Goal: Navigation & Orientation: Find specific page/section

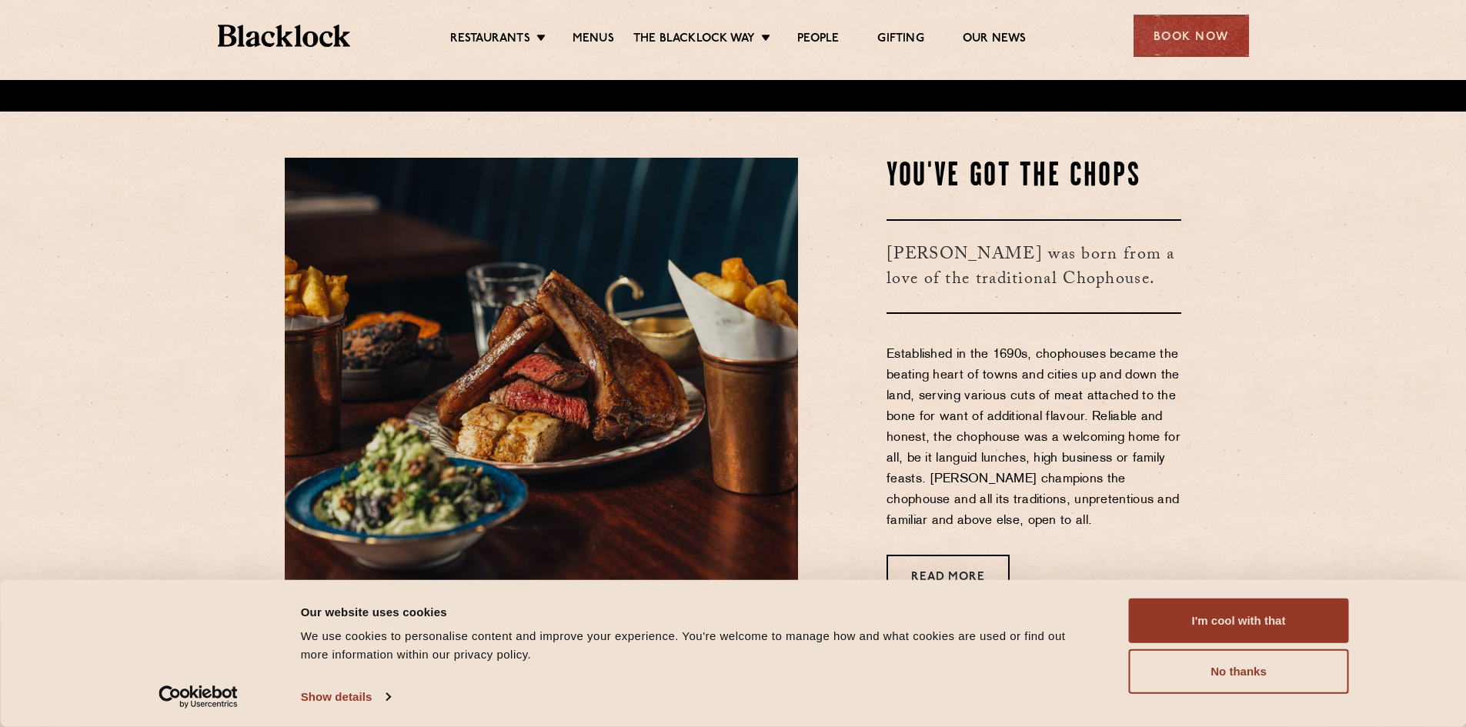
scroll to position [77, 0]
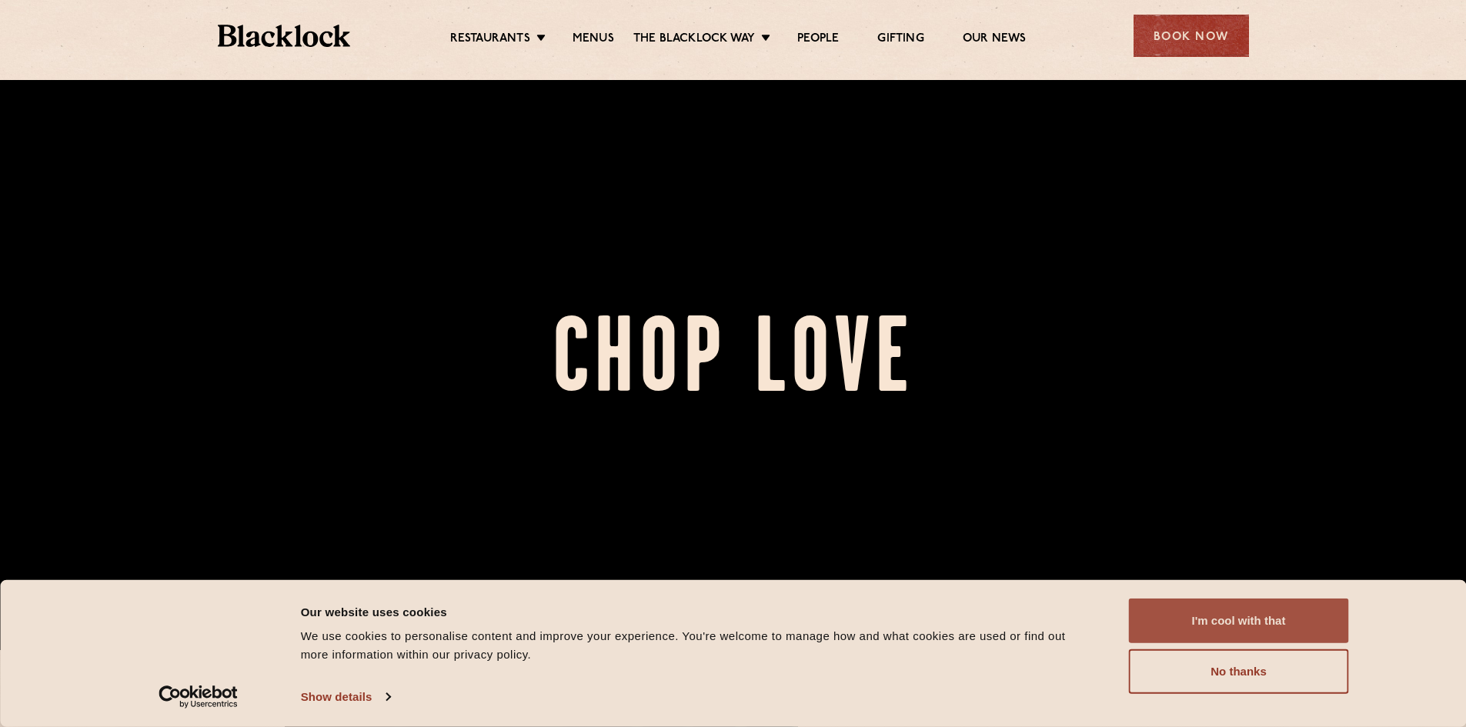
click at [1226, 620] on button "I'm cool with that" at bounding box center [1239, 621] width 220 height 45
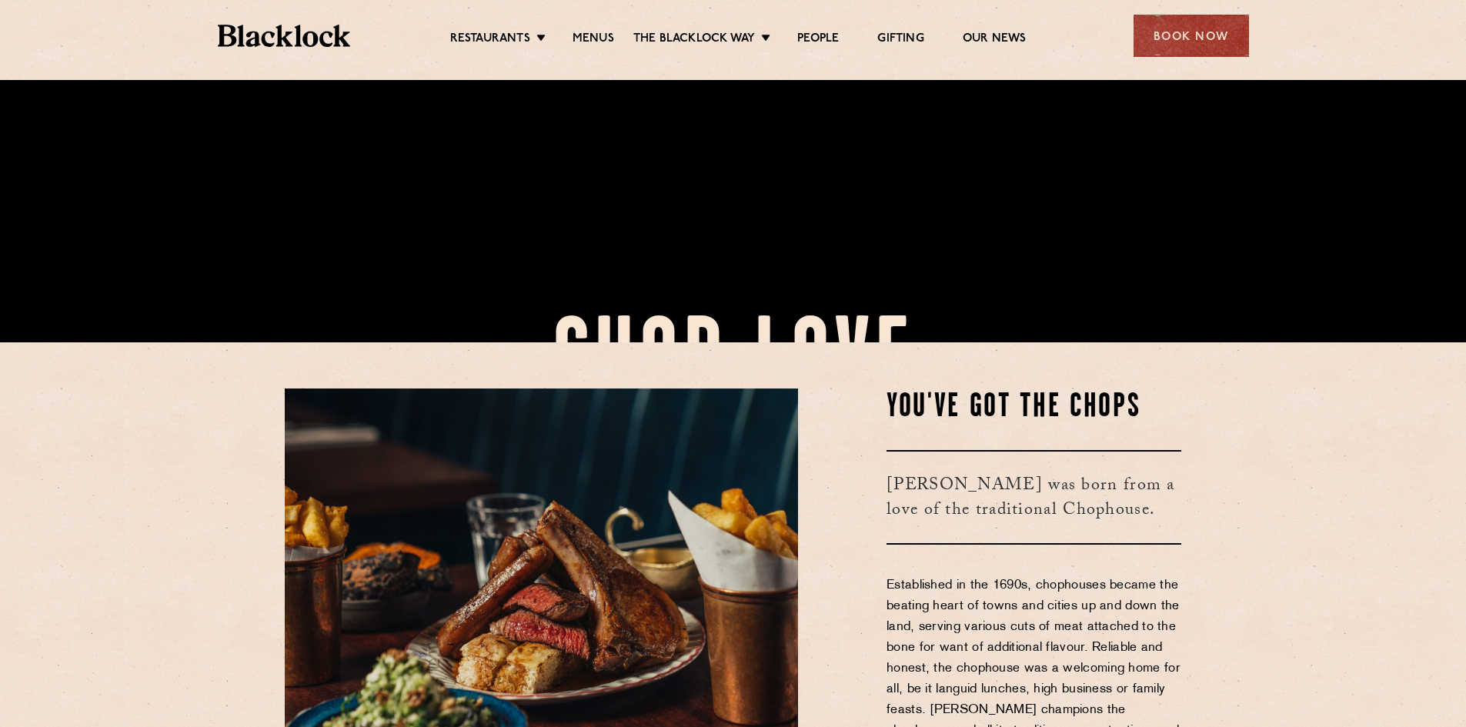
scroll to position [231, 0]
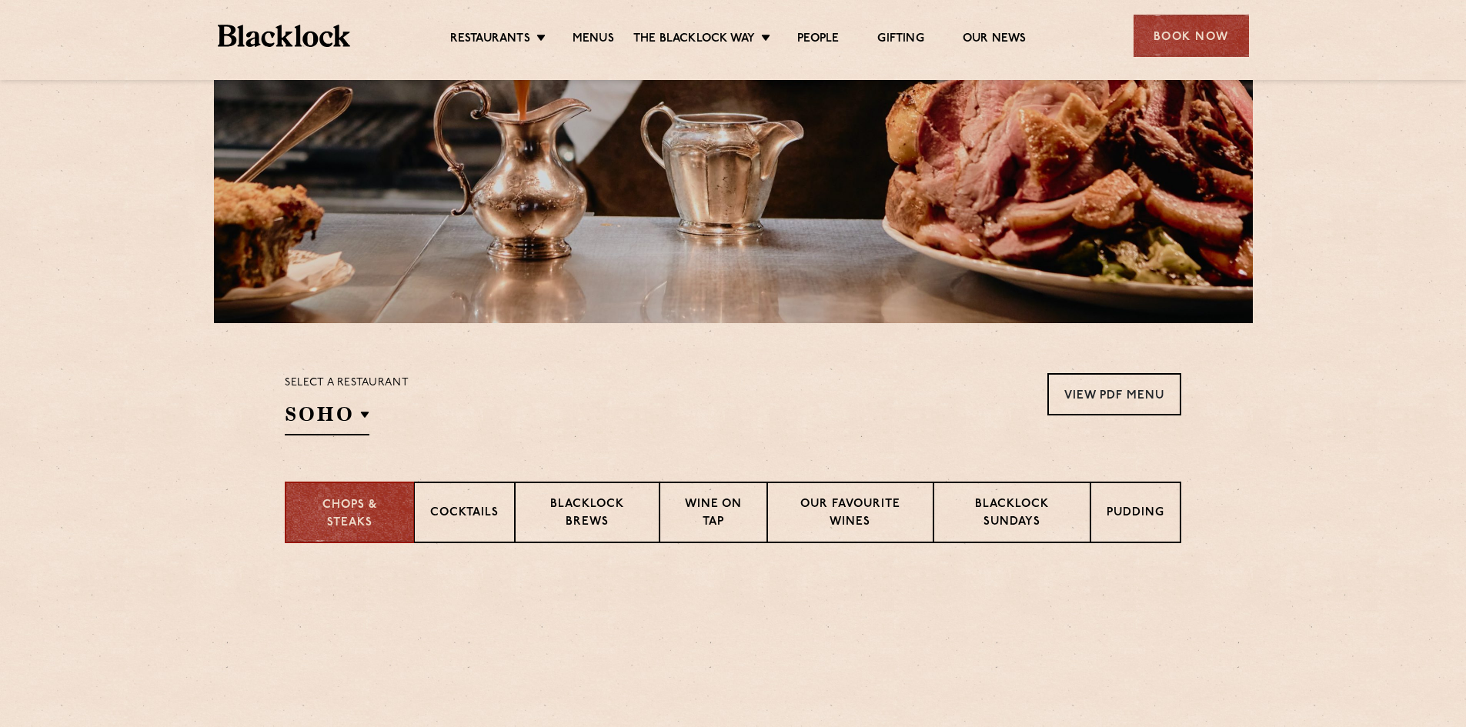
scroll to position [462, 0]
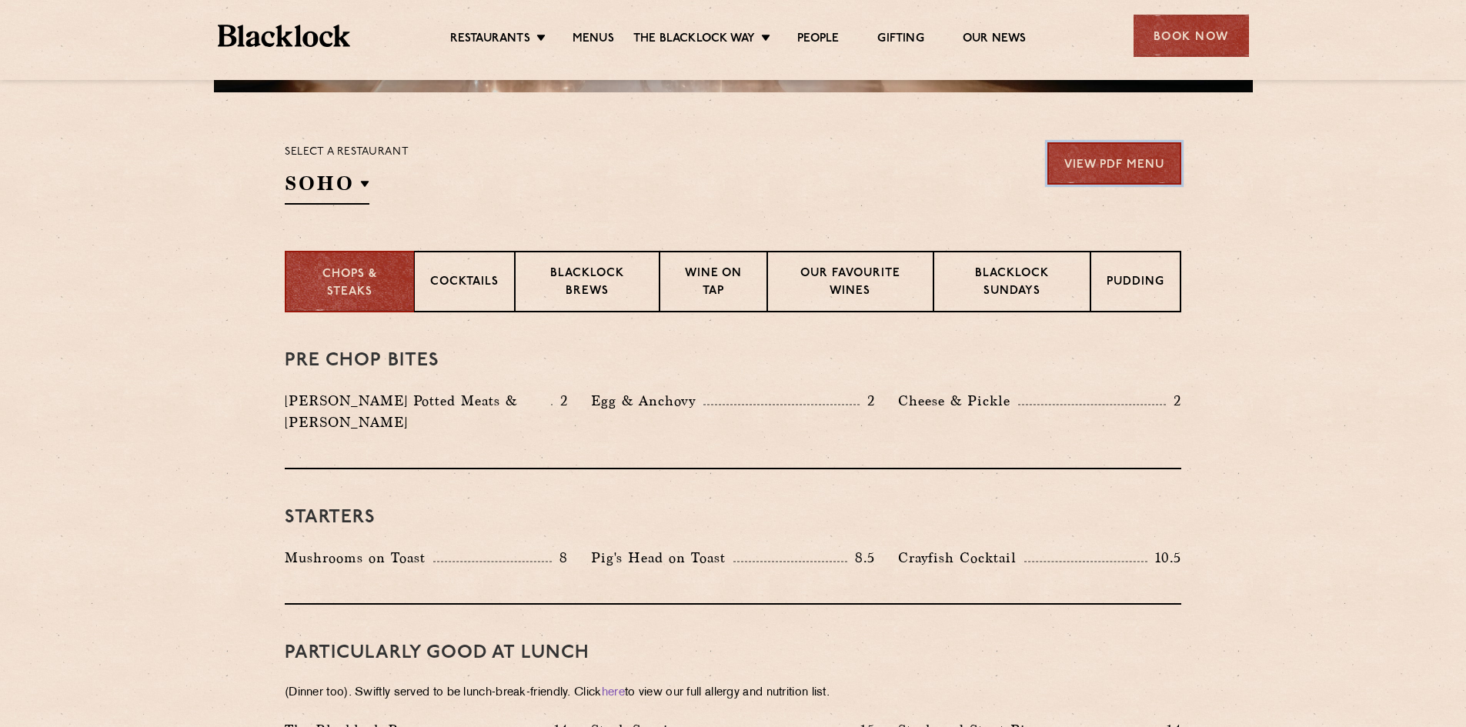
click at [1128, 169] on link "View PDF Menu" at bounding box center [1115, 163] width 134 height 42
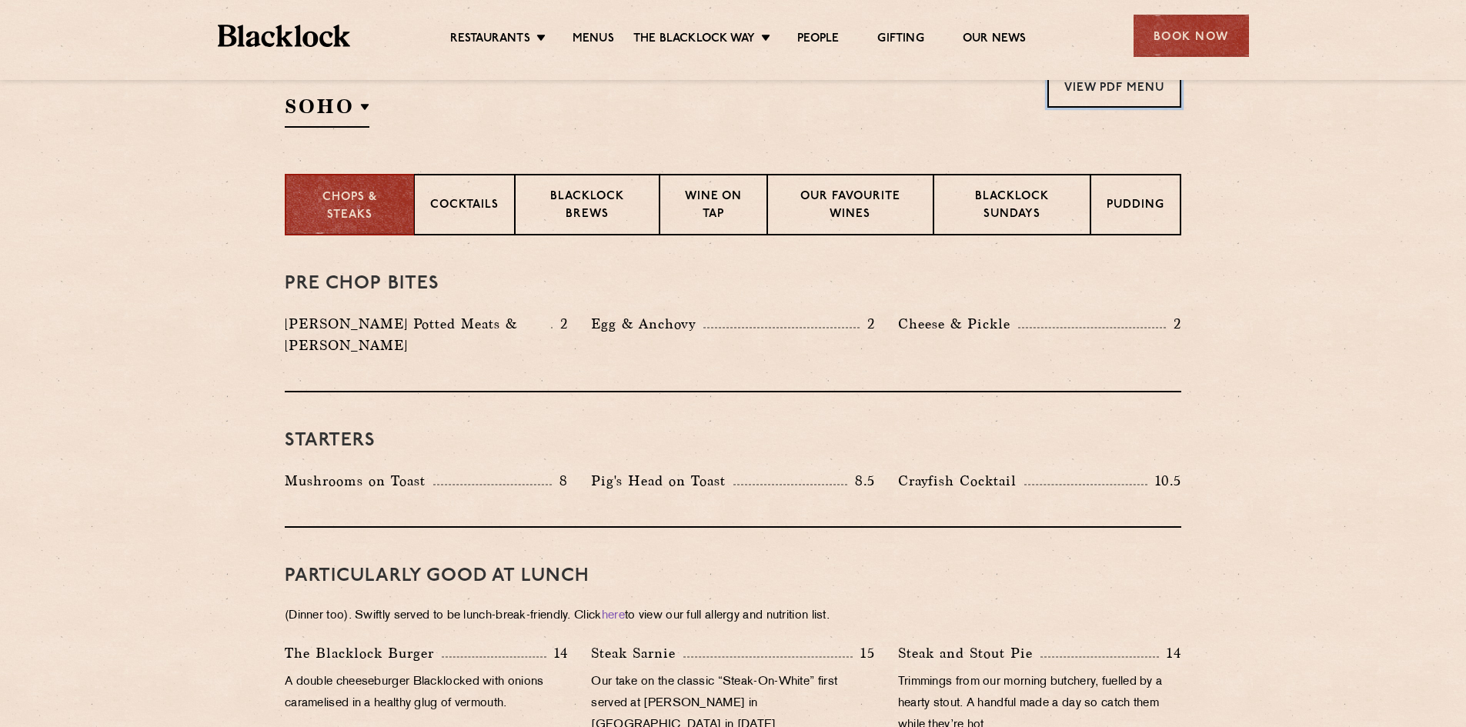
scroll to position [0, 0]
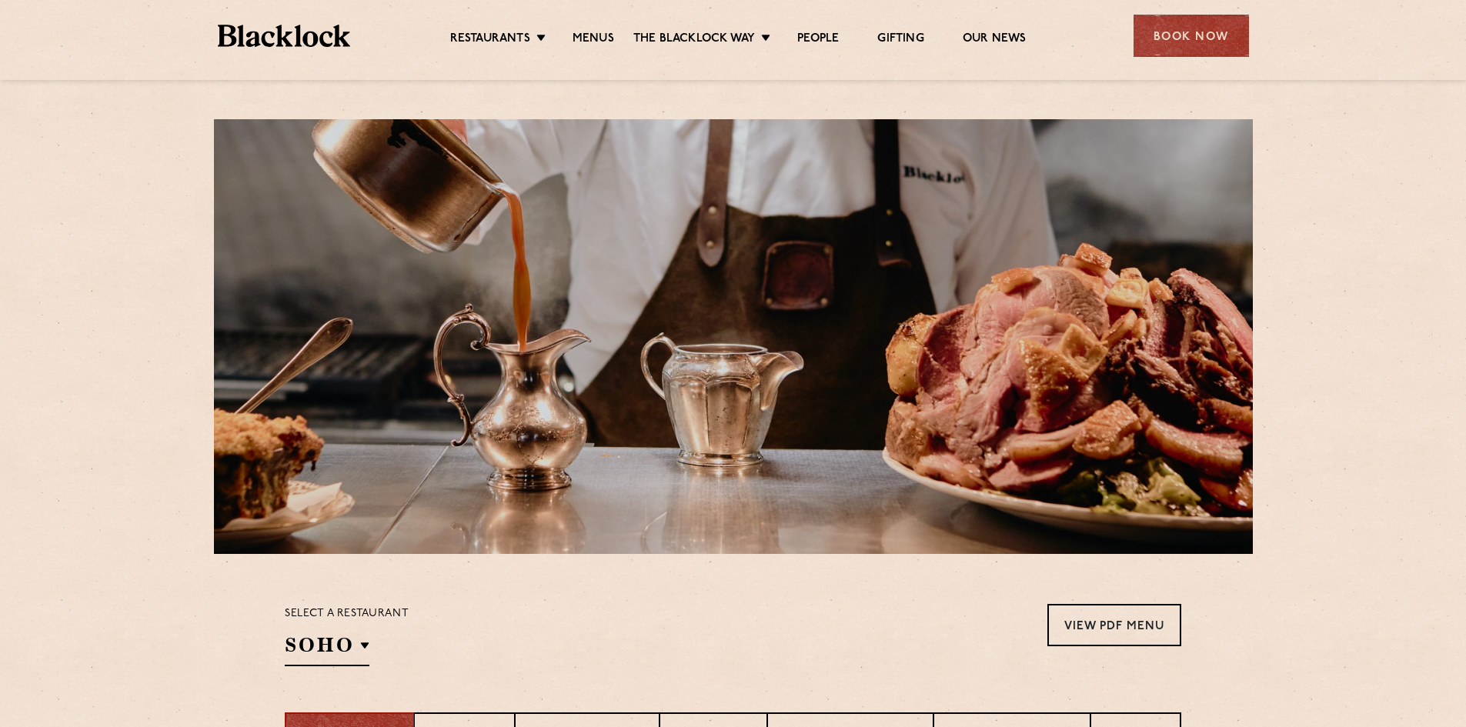
click at [283, 26] on img at bounding box center [284, 36] width 133 height 22
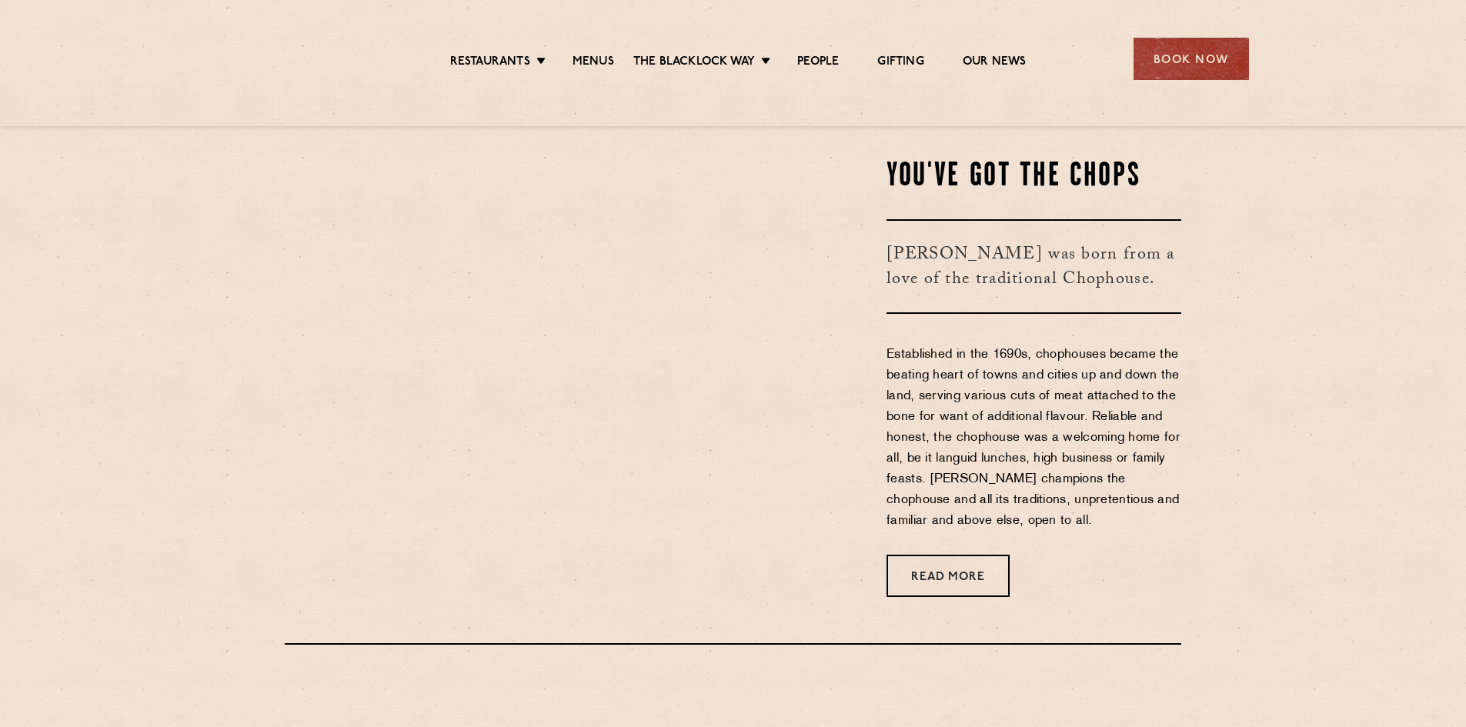
scroll to position [616, 0]
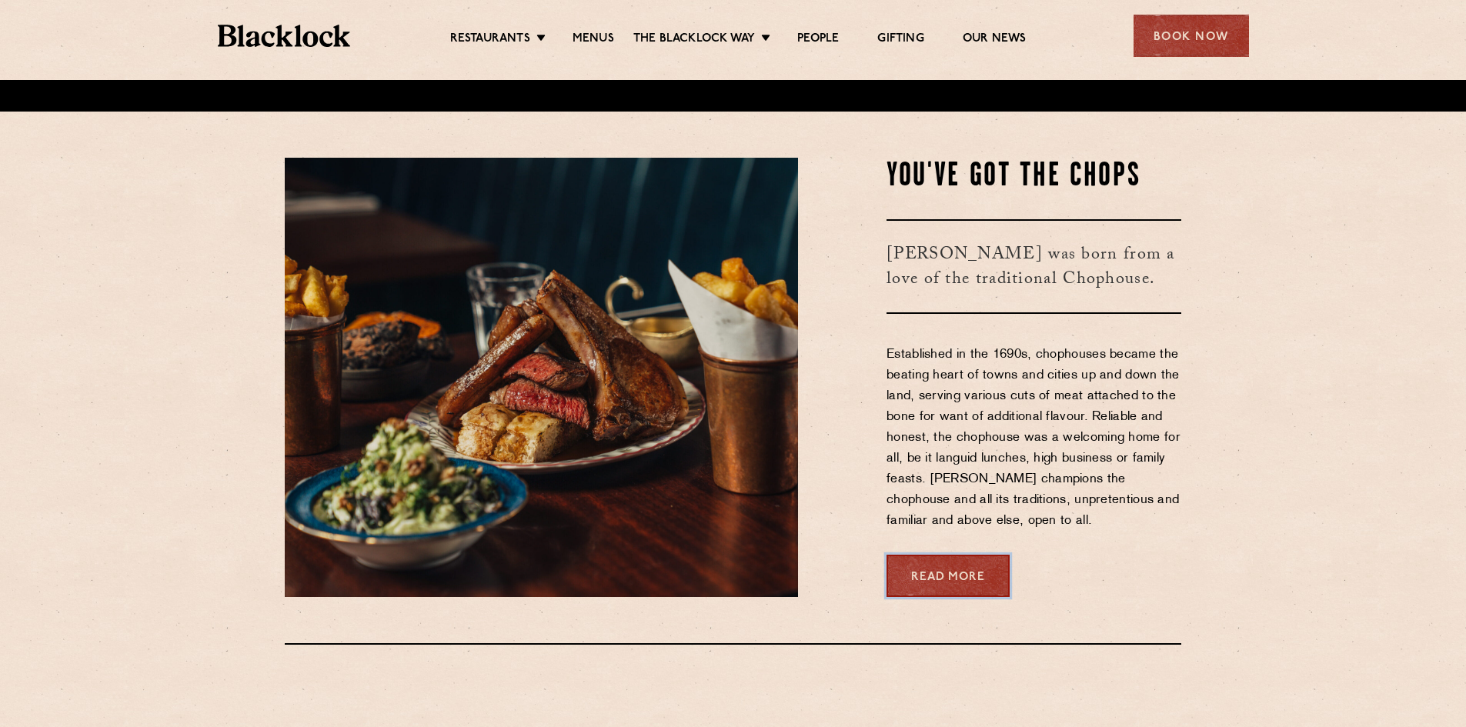
click at [954, 583] on link "Read More" at bounding box center [948, 576] width 123 height 42
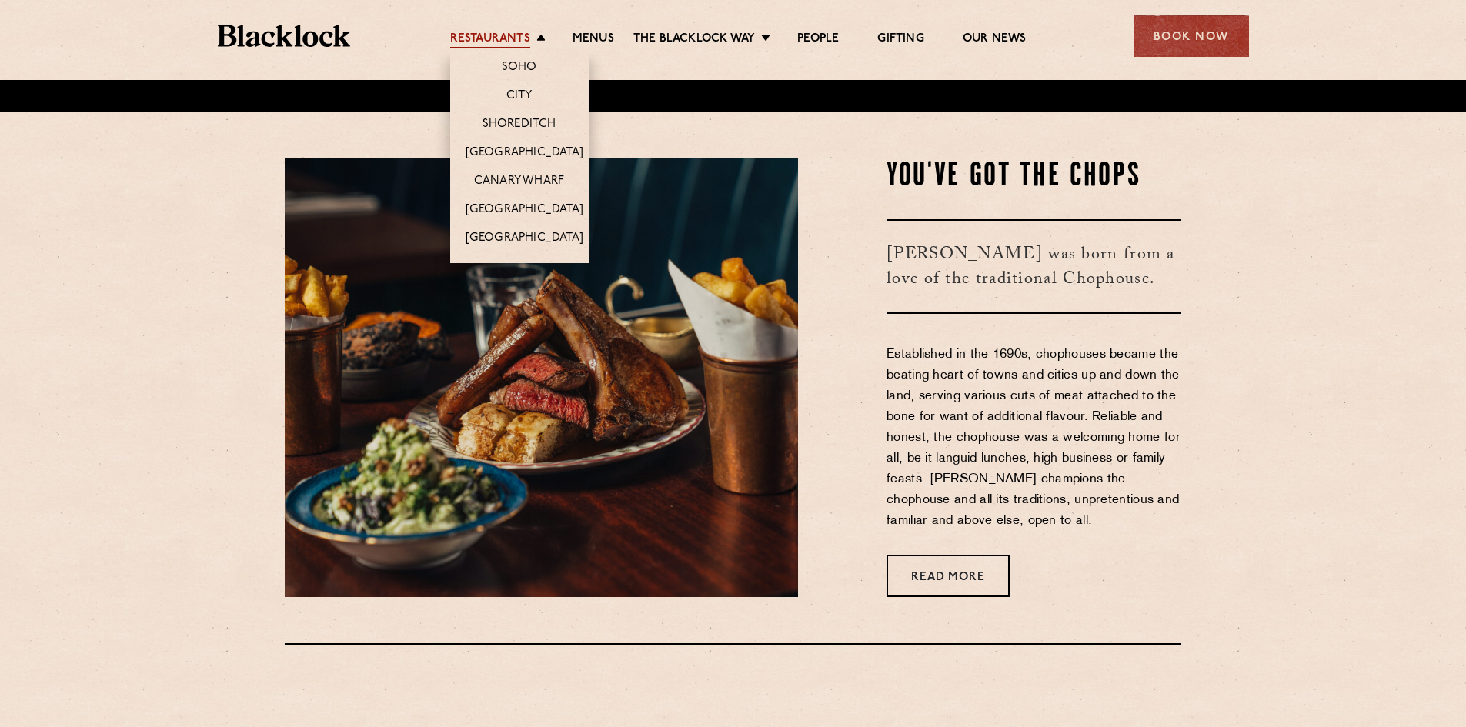
click at [524, 34] on link "Restaurants" at bounding box center [490, 40] width 80 height 17
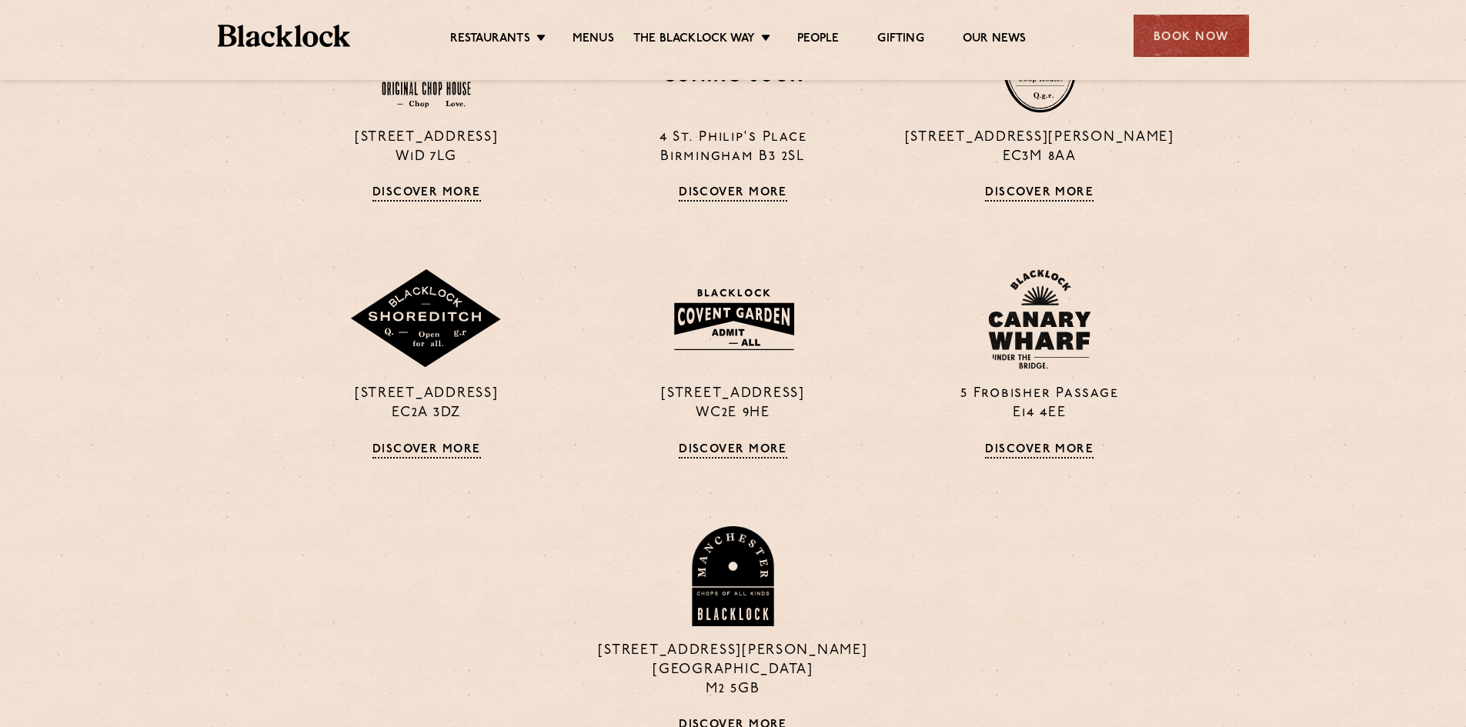
scroll to position [616, 0]
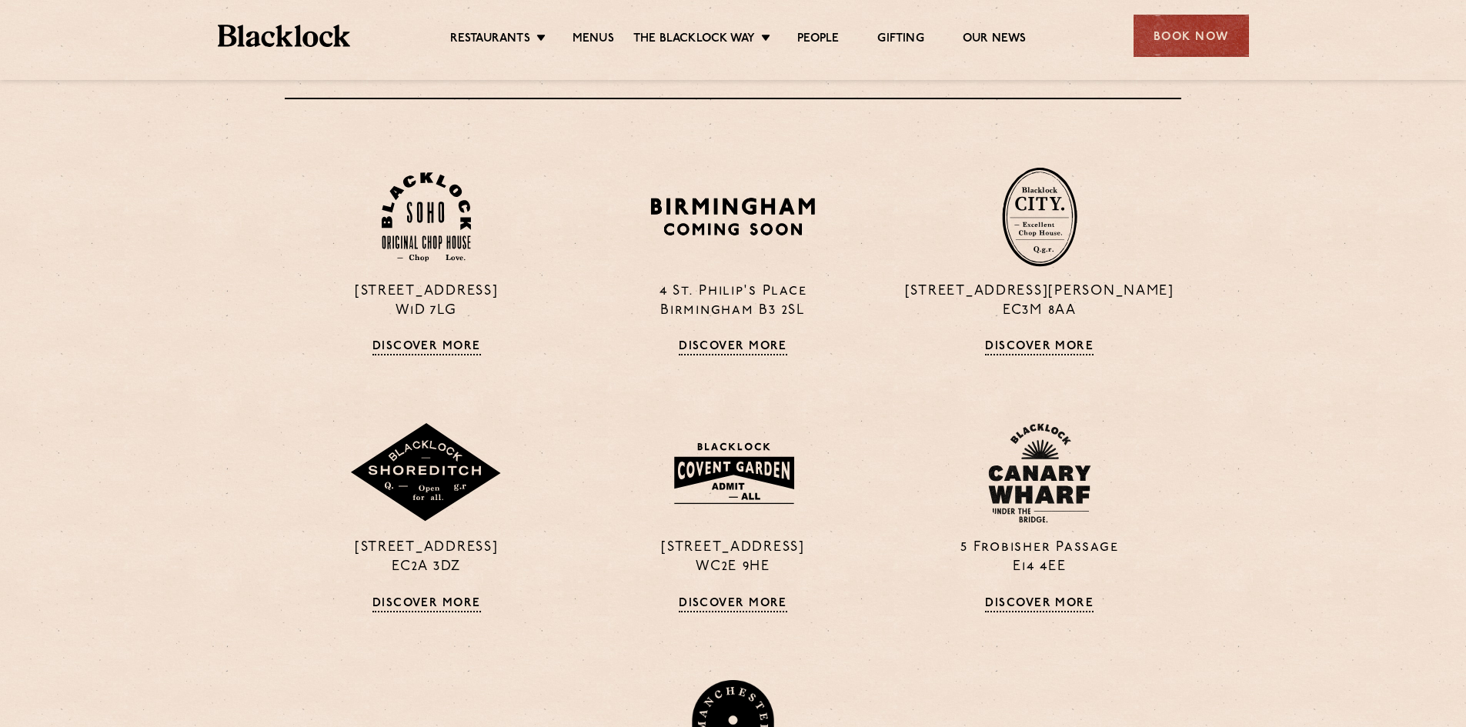
drag, startPoint x: 771, startPoint y: 339, endPoint x: 114, endPoint y: 345, distance: 657.3
click at [42, 355] on section "24 Great Windmill Street W1D 7LG Discover More 4 St. Philip's Place Birmingham …" at bounding box center [733, 552] width 1466 height 844
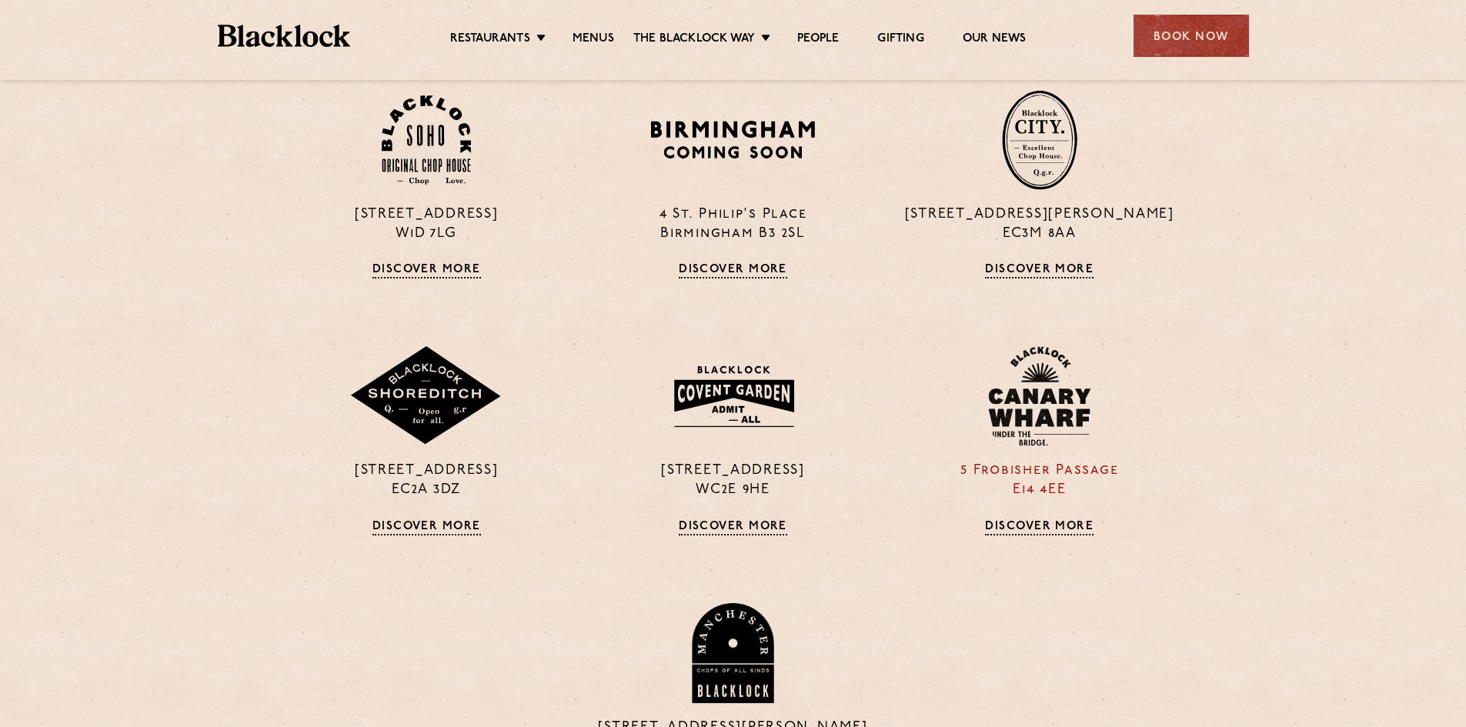
drag, startPoint x: 1063, startPoint y: 518, endPoint x: 1027, endPoint y: 520, distance: 36.2
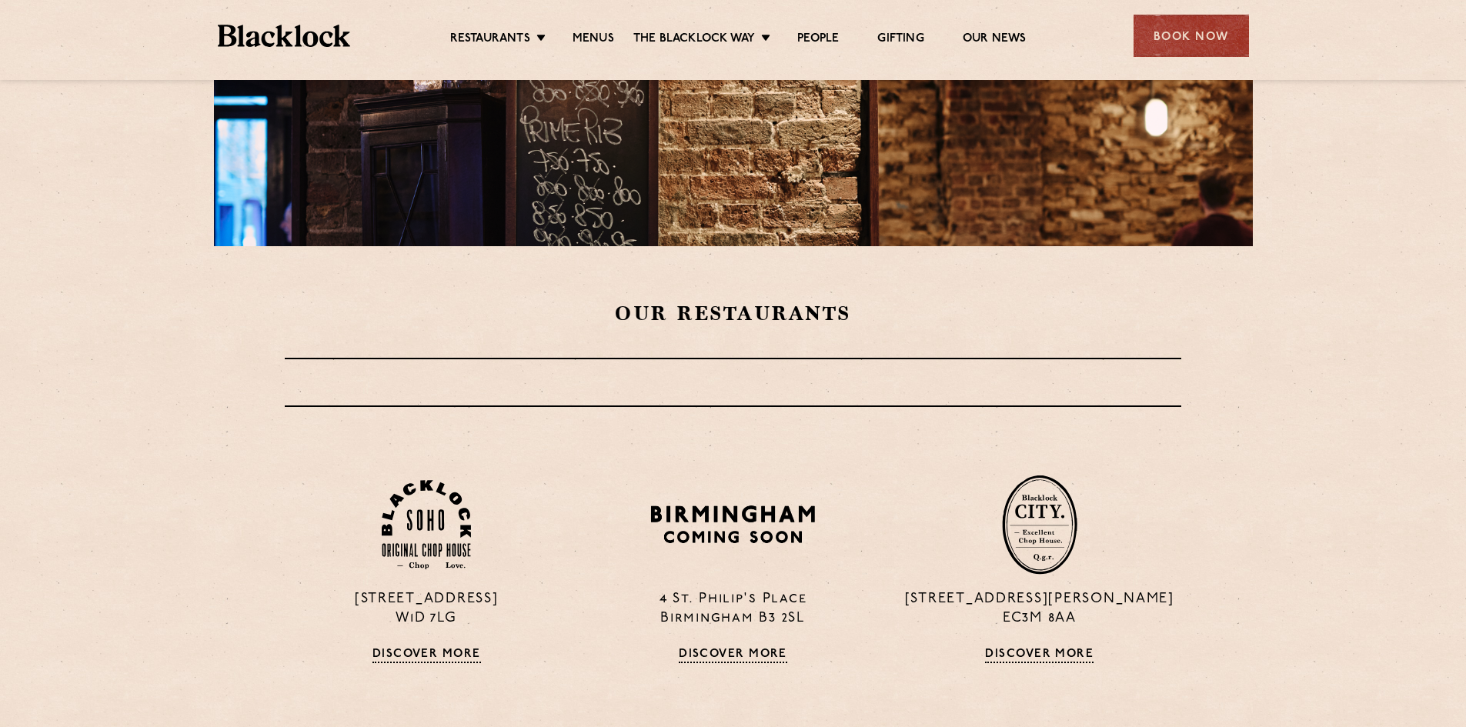
scroll to position [231, 0]
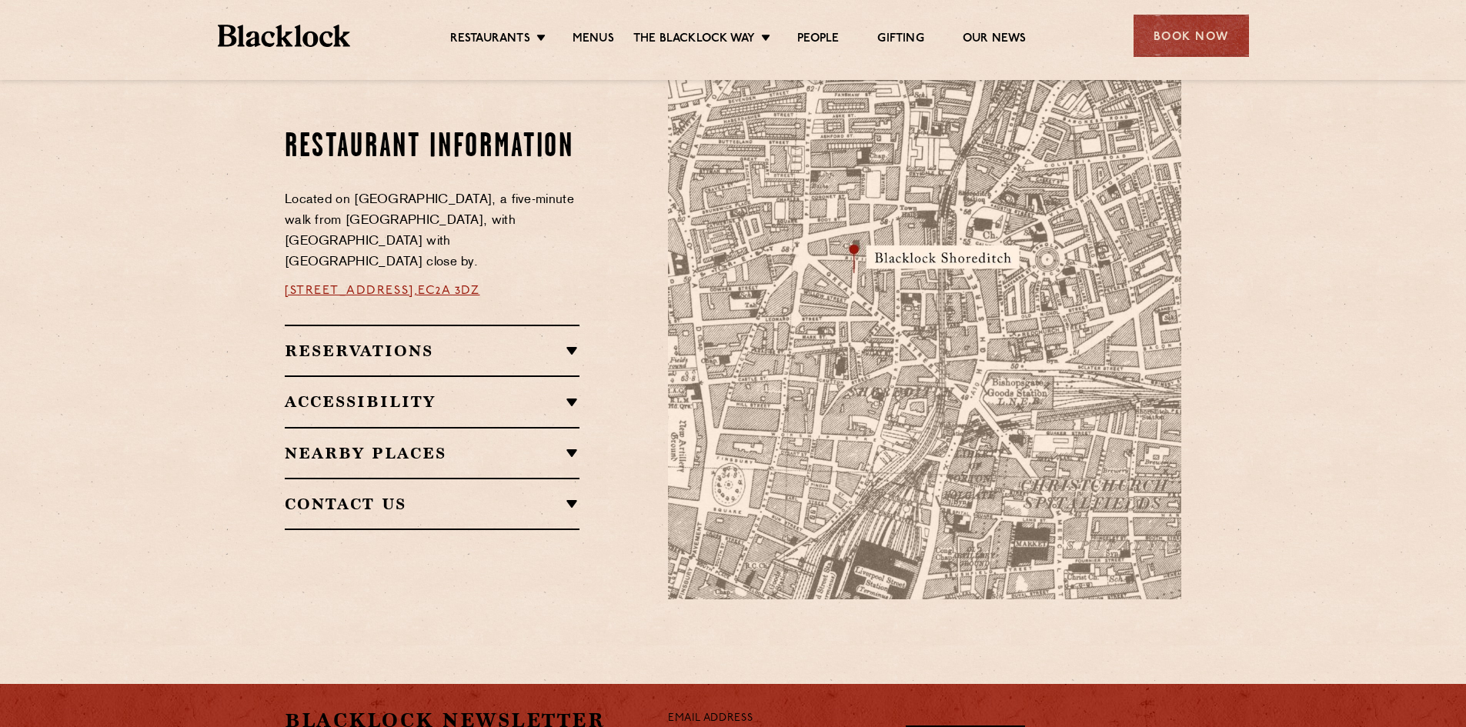
scroll to position [924, 0]
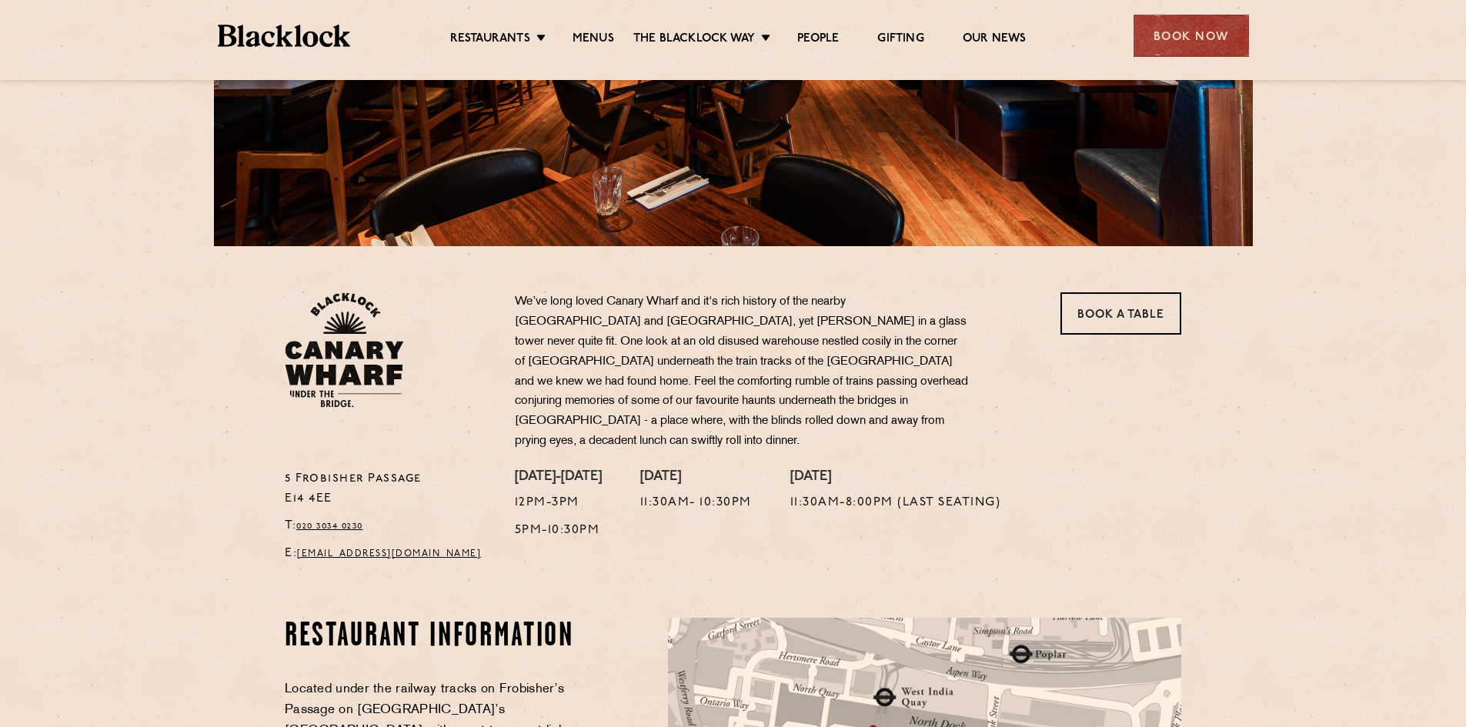
scroll to position [539, 0]
